Goal: Transaction & Acquisition: Purchase product/service

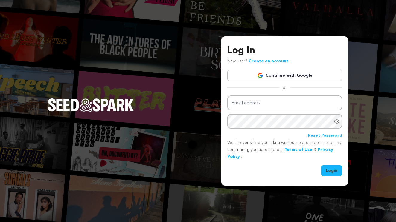
click at [289, 77] on link "Continue with Google" at bounding box center [284, 75] width 115 height 11
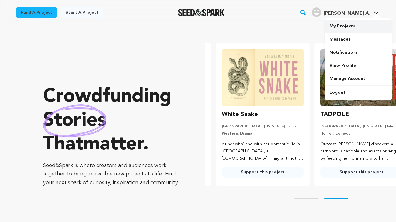
scroll to position [0, 103]
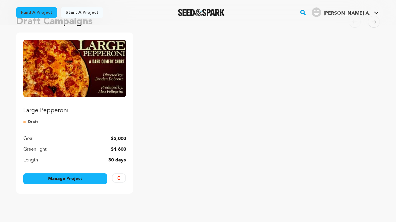
scroll to position [58, 0]
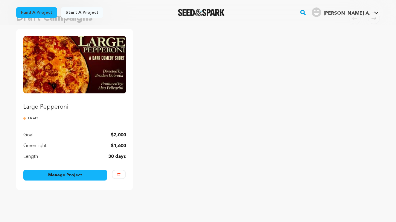
click at [73, 57] on img "Fund Large Pepperoni" at bounding box center [74, 64] width 103 height 57
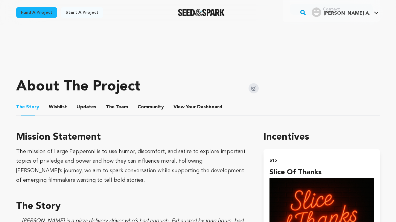
scroll to position [207, 0]
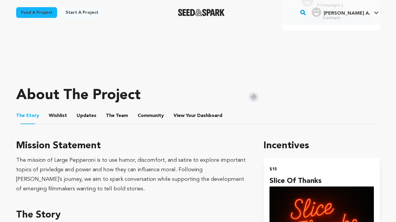
click at [57, 115] on button "Wishlist" at bounding box center [58, 117] width 14 height 14
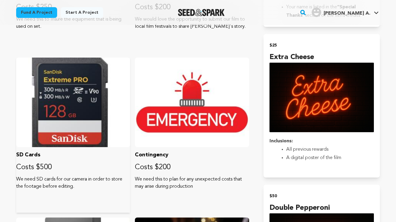
scroll to position [490, 0]
